Goal: Information Seeking & Learning: Learn about a topic

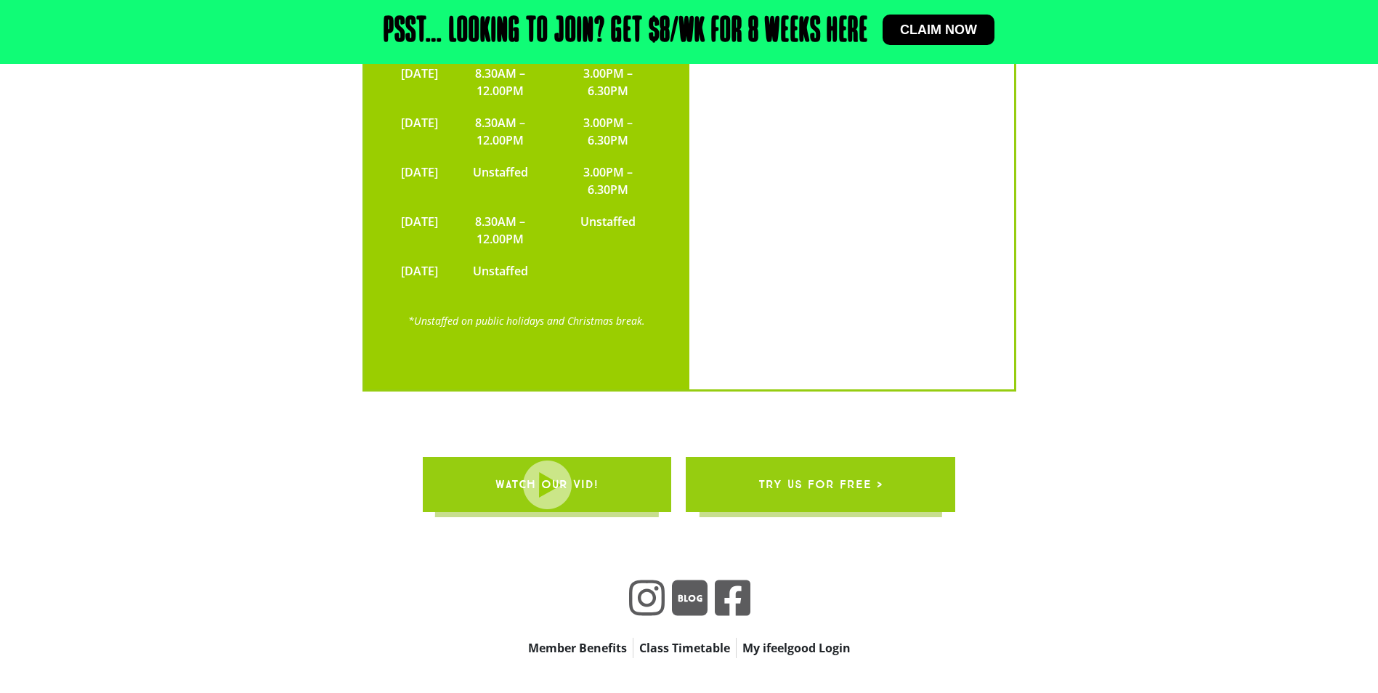
scroll to position [4726, 0]
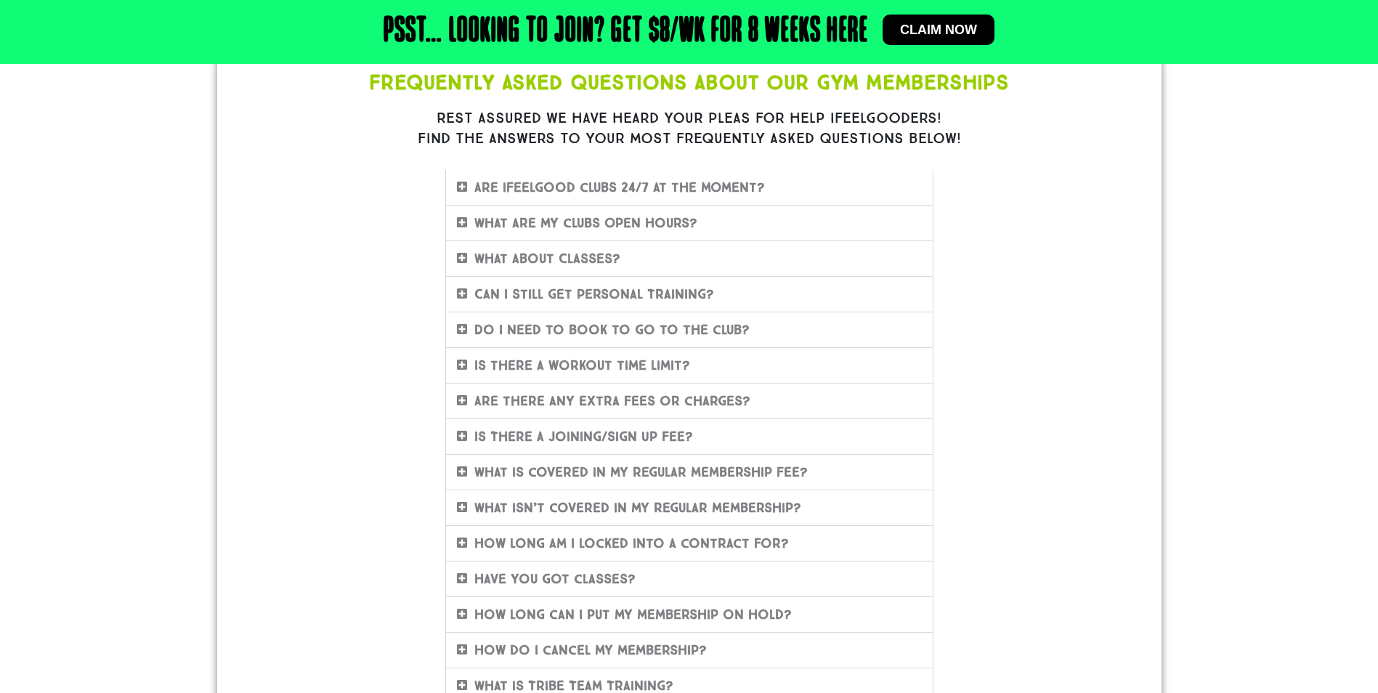
scroll to position [178, 0]
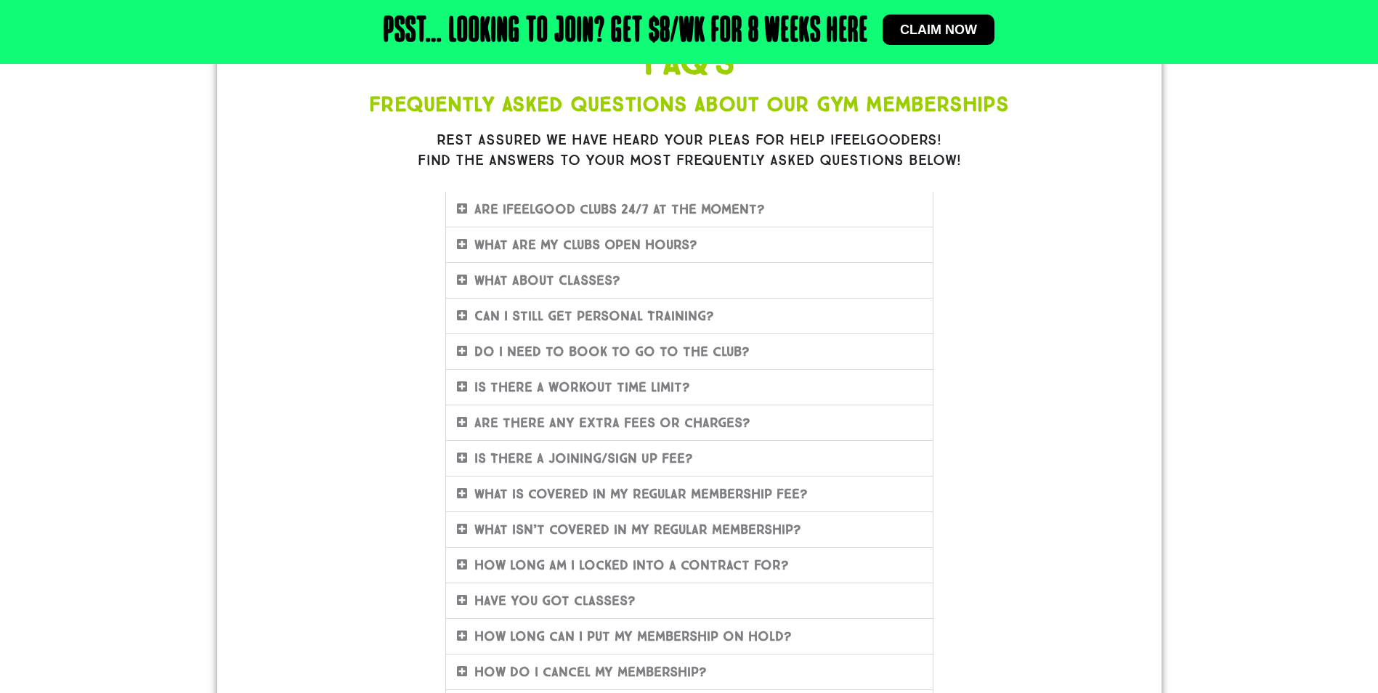
click at [462, 206] on icon at bounding box center [462, 209] width 10 height 12
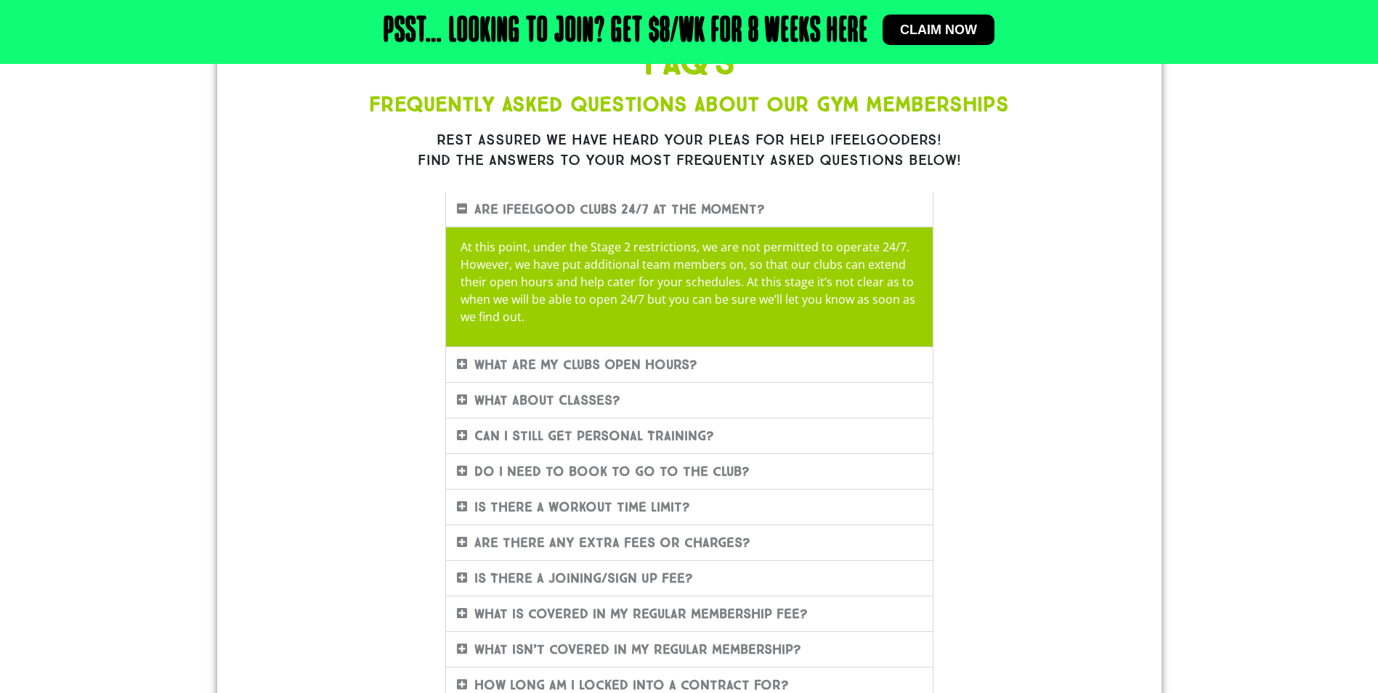
click at [462, 206] on icon at bounding box center [462, 209] width 10 height 12
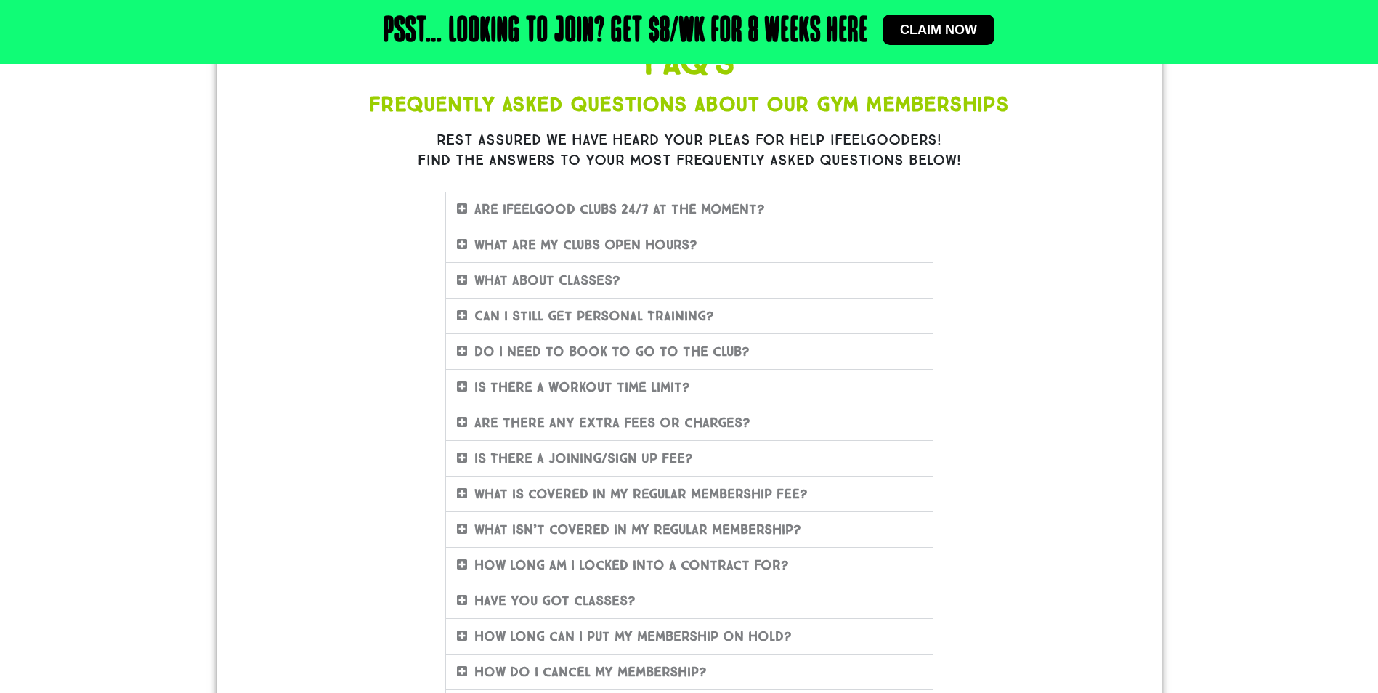
click at [466, 420] on icon at bounding box center [462, 422] width 10 height 12
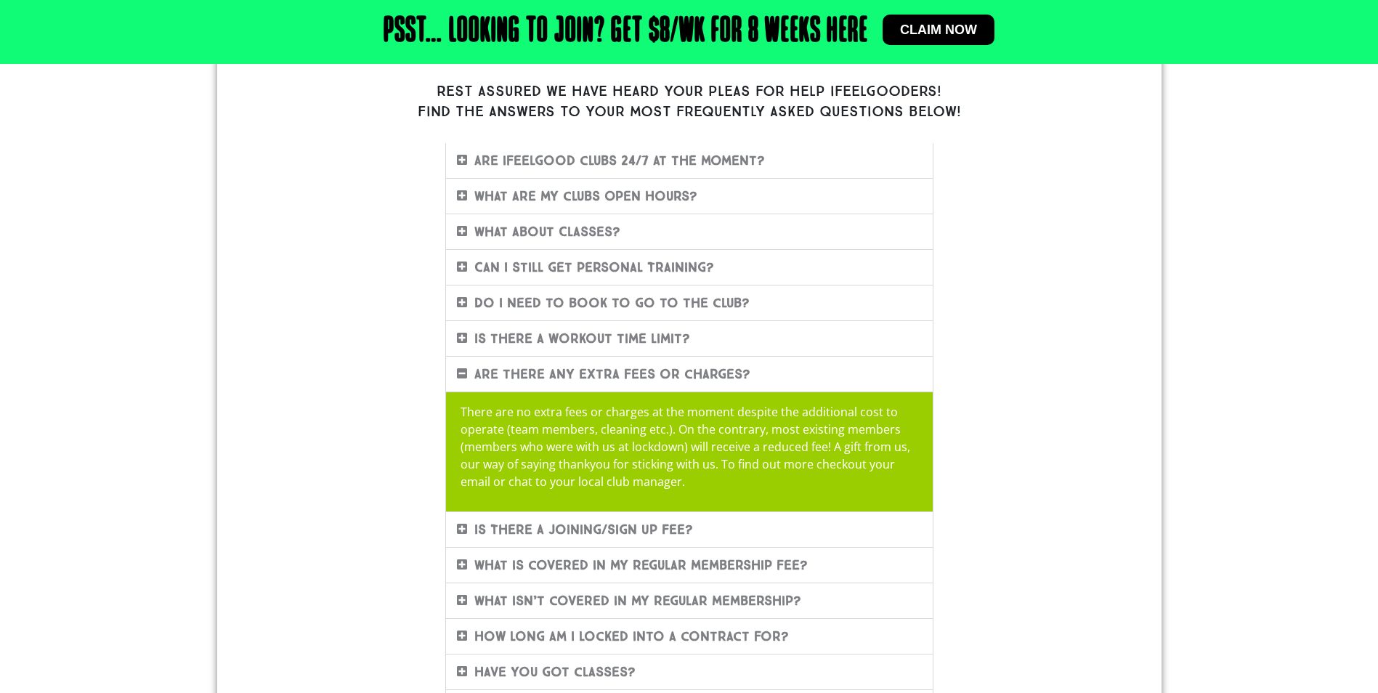
scroll to position [323, 0]
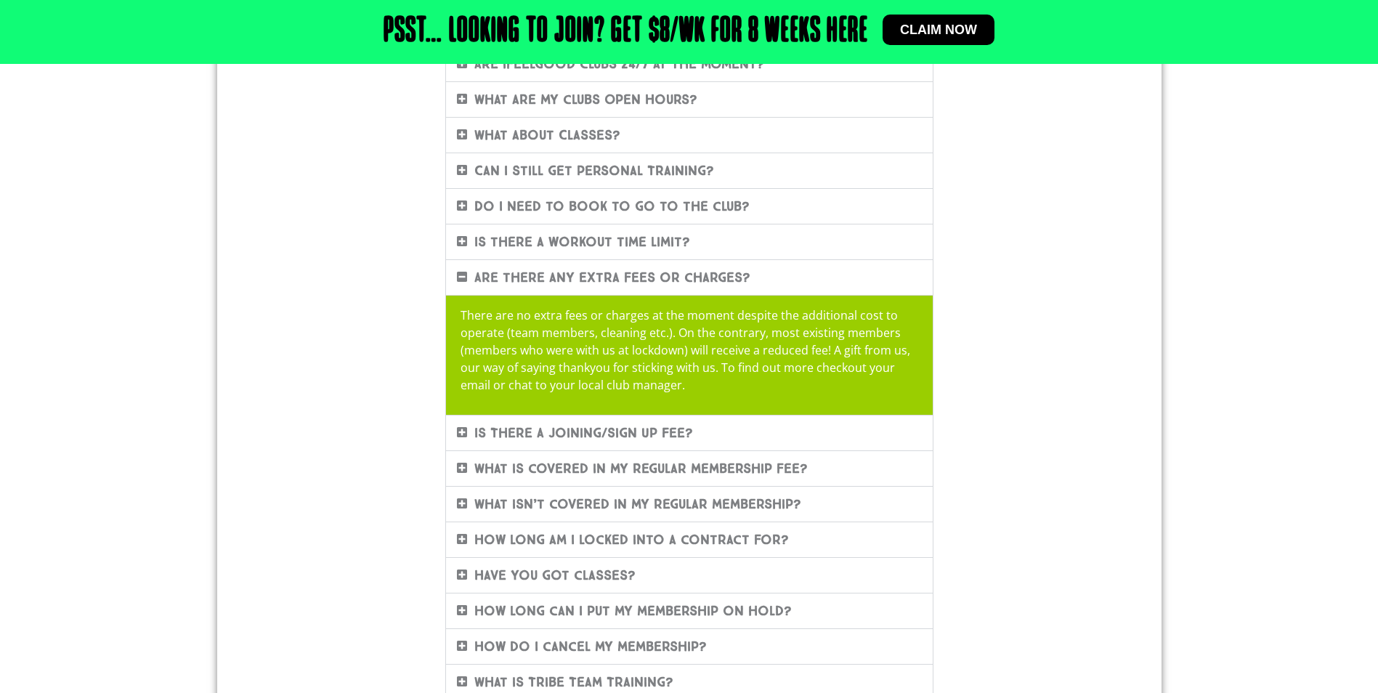
click at [464, 280] on icon at bounding box center [462, 277] width 10 height 12
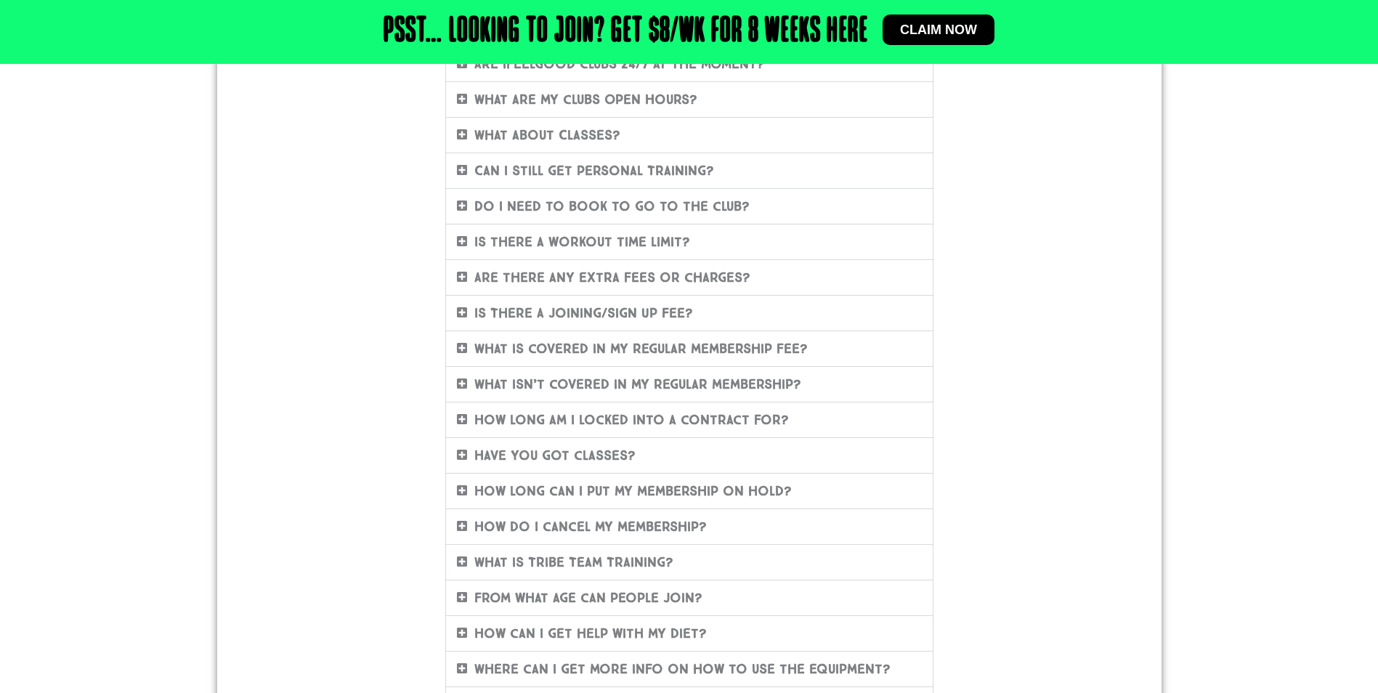
click at [466, 310] on icon at bounding box center [462, 313] width 10 height 12
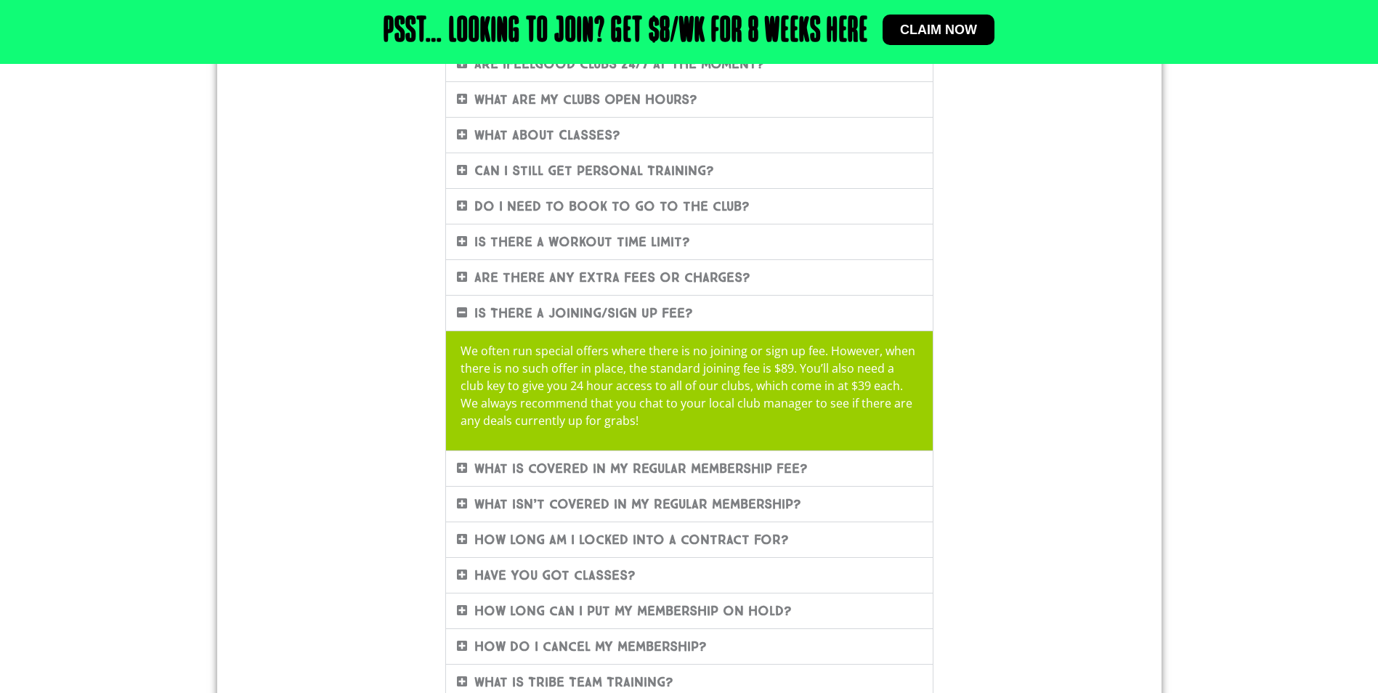
click at [458, 310] on icon at bounding box center [462, 313] width 10 height 12
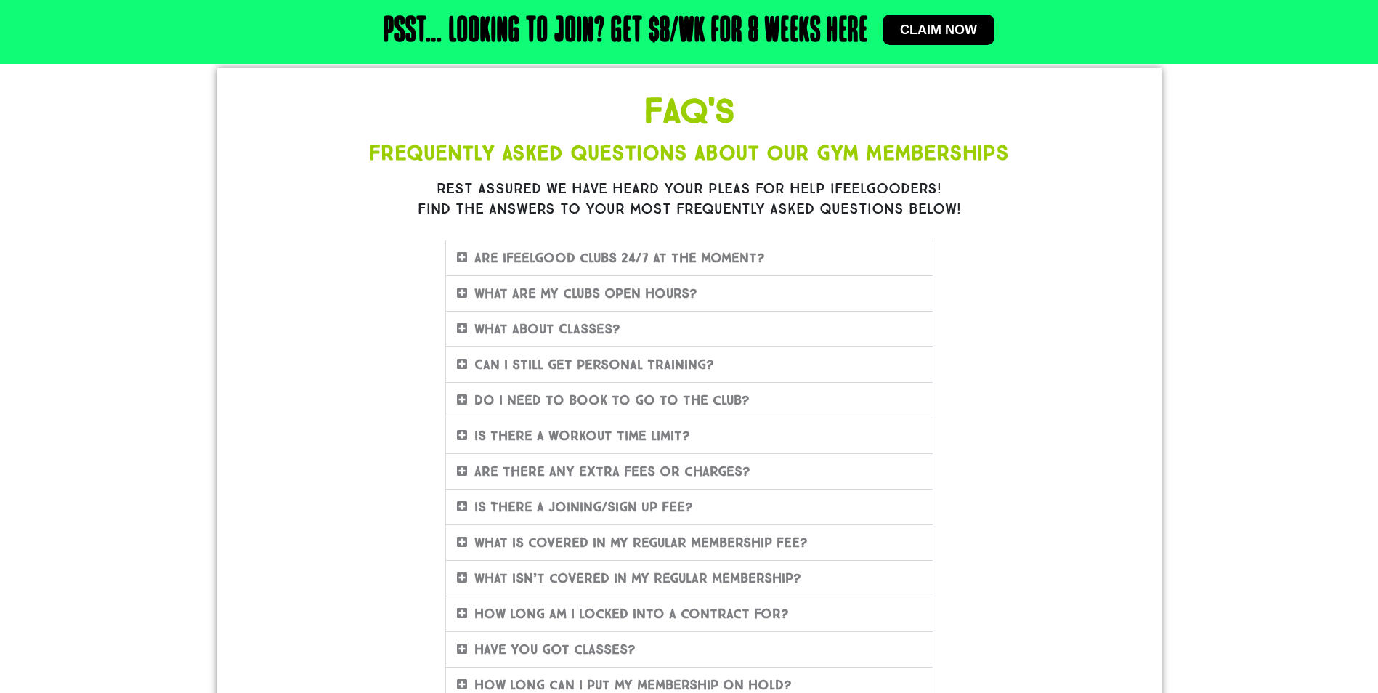
scroll to position [0, 0]
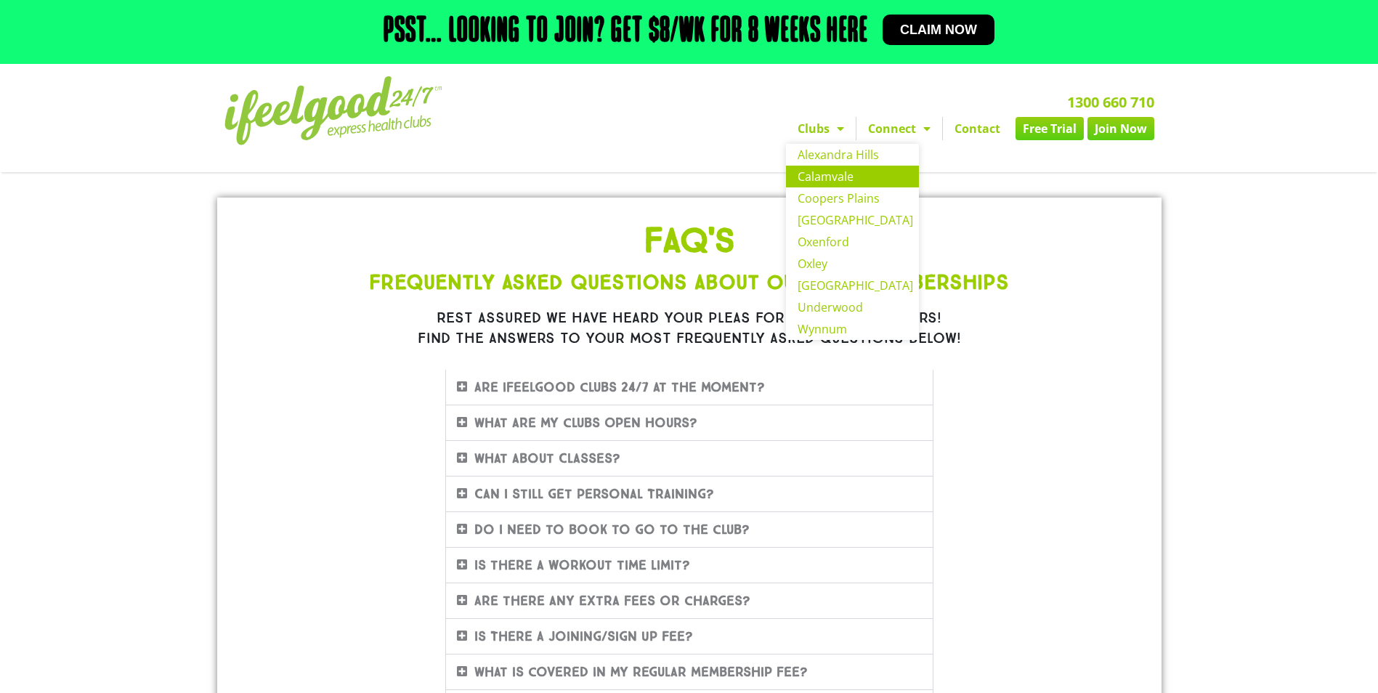
click at [821, 177] on link "Calamvale" at bounding box center [852, 177] width 133 height 22
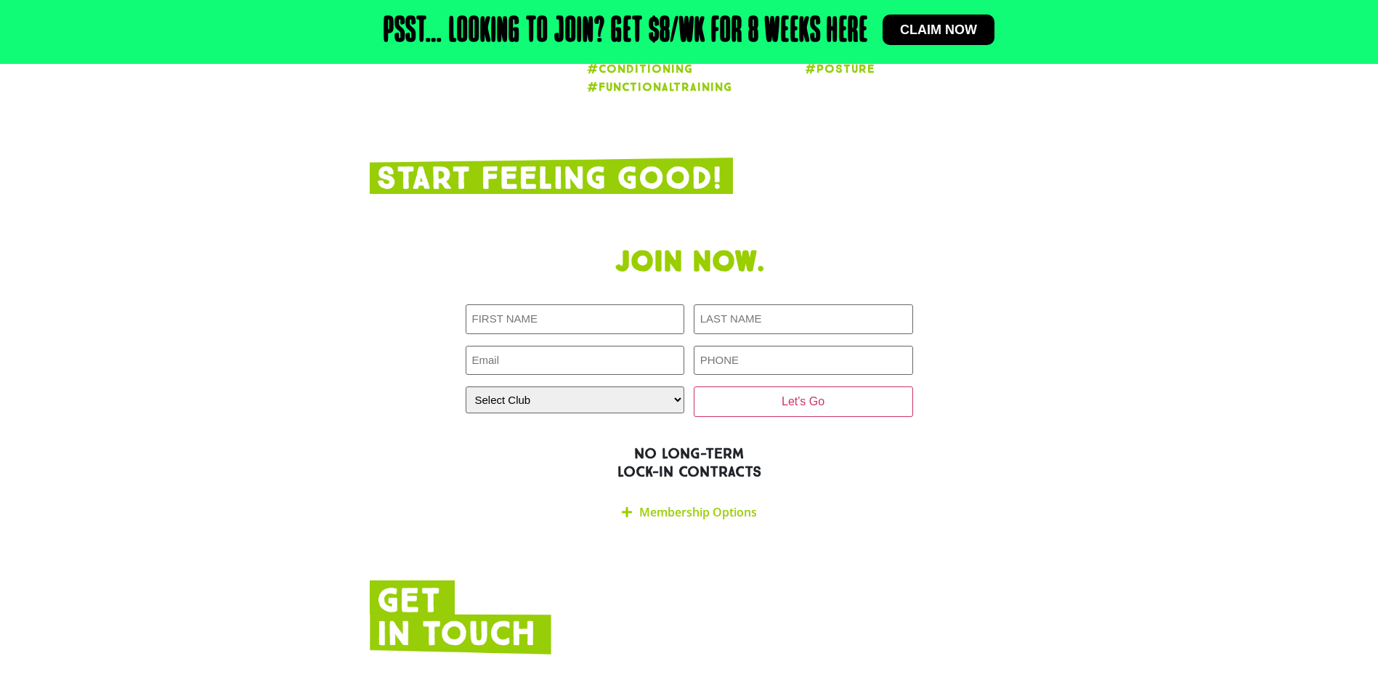
scroll to position [2978, 0]
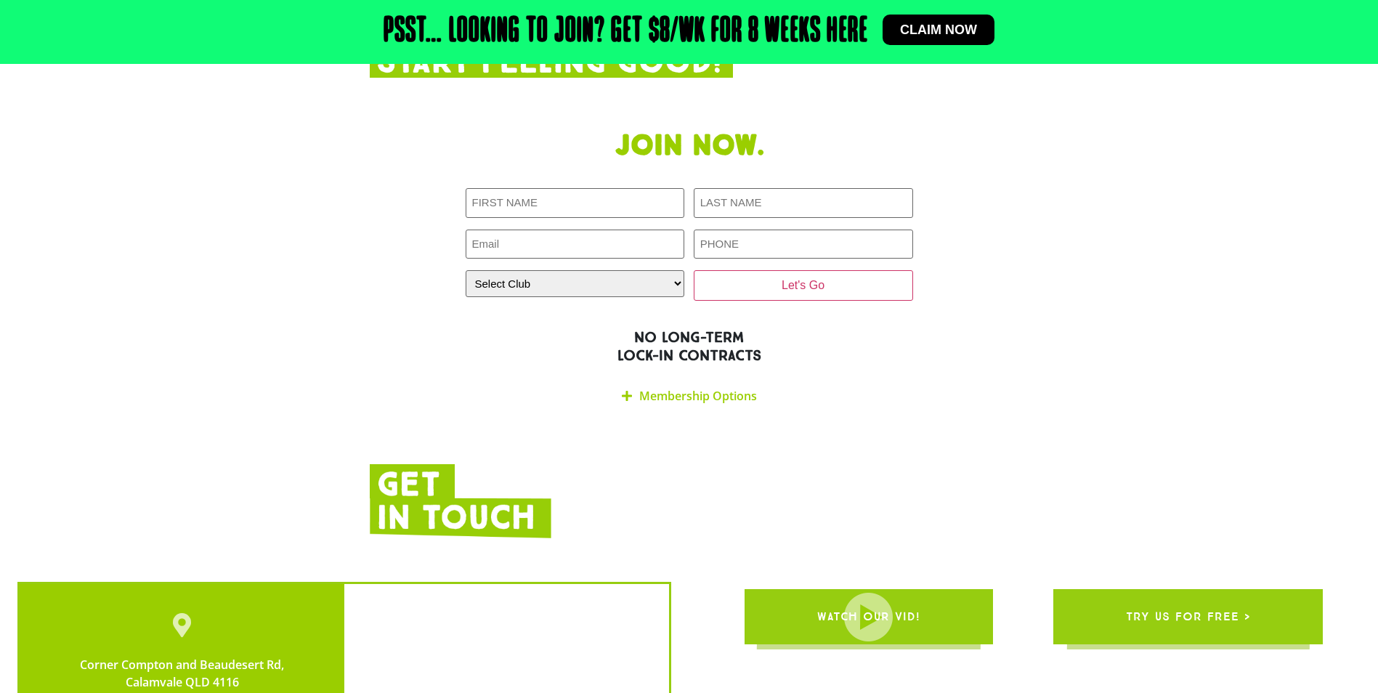
click at [707, 388] on link "Membership Options" at bounding box center [698, 396] width 118 height 16
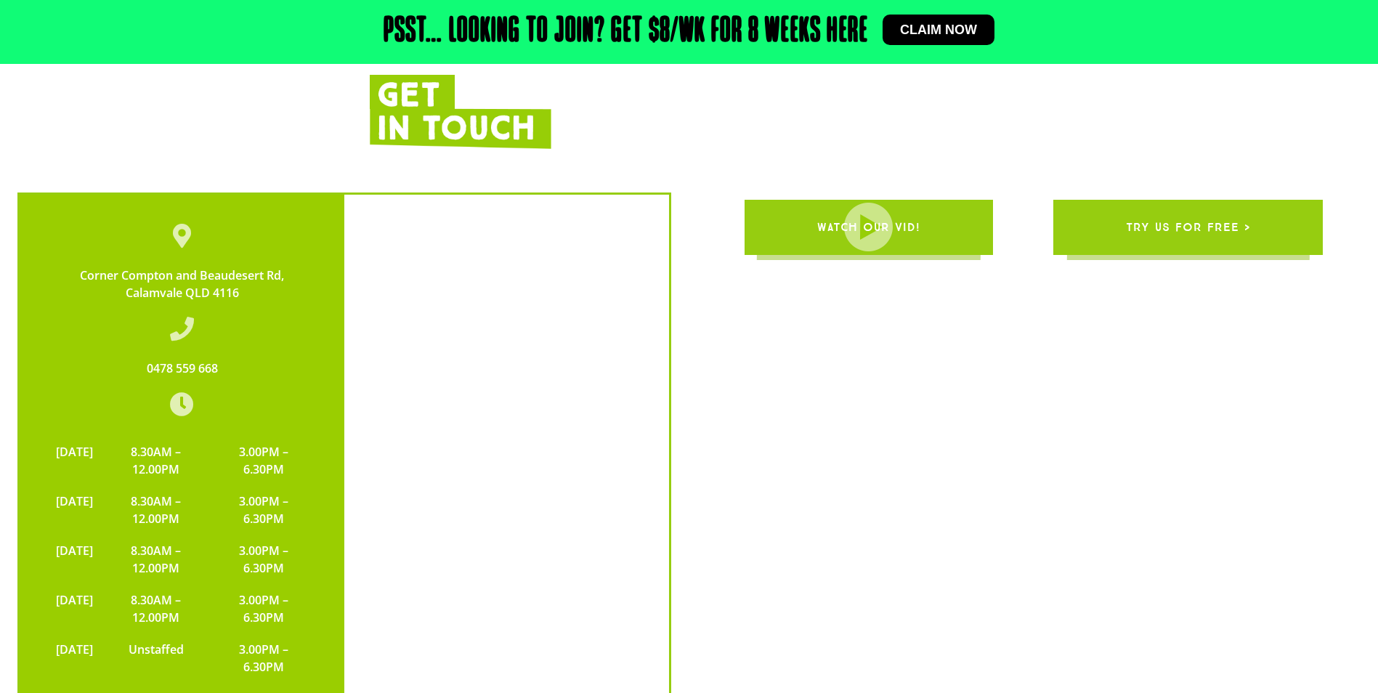
scroll to position [3704, 0]
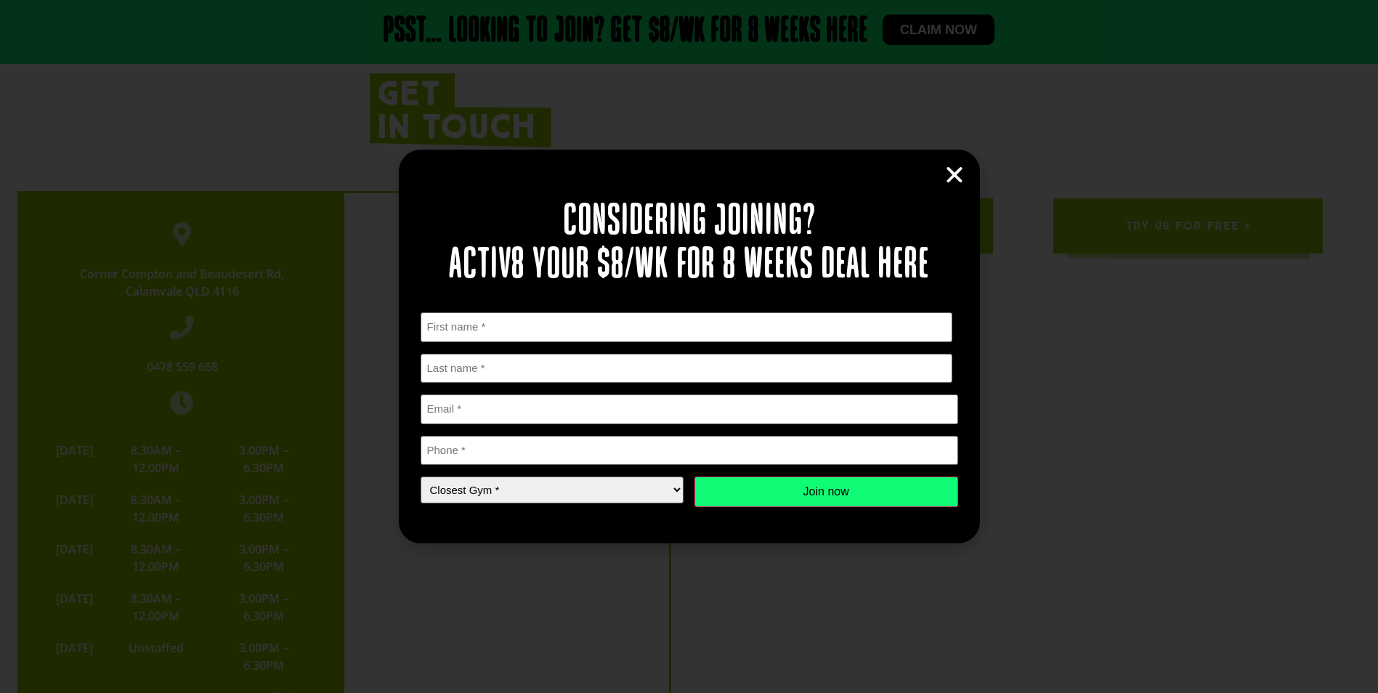
click at [946, 179] on icon "Close" at bounding box center [955, 175] width 22 height 22
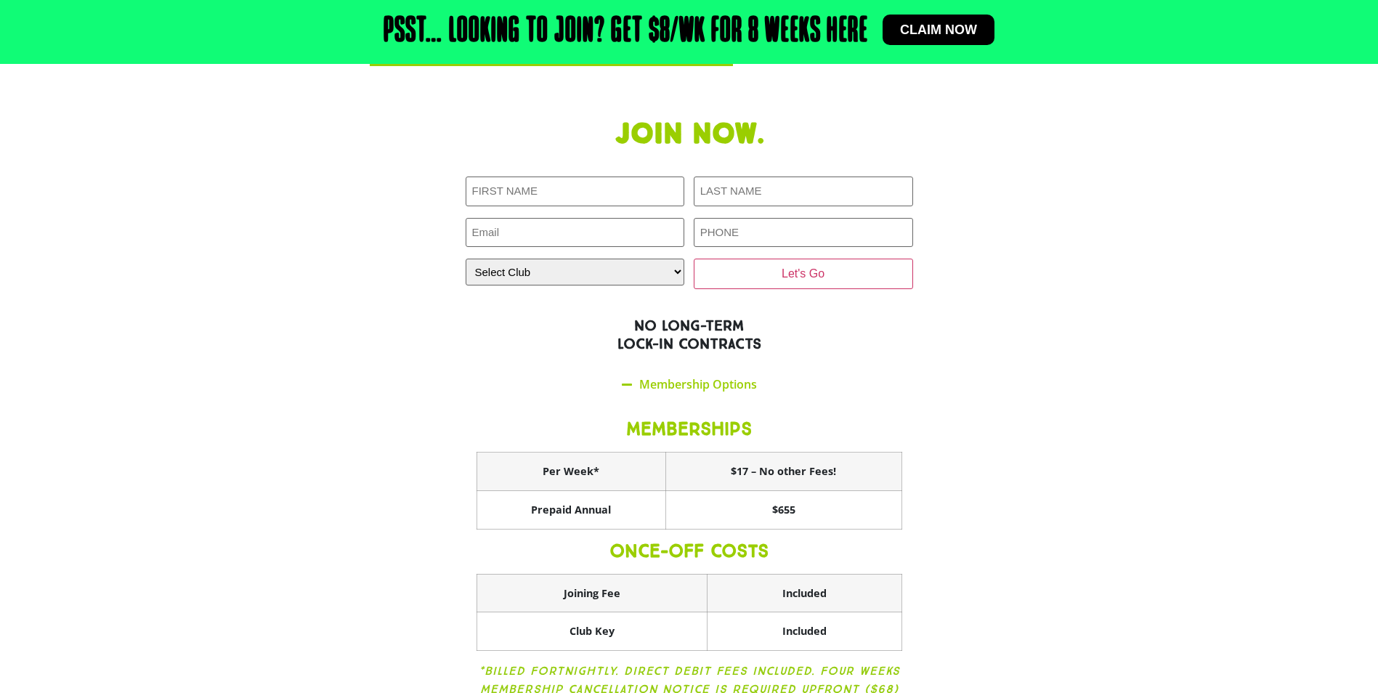
scroll to position [2968, 0]
